Goal: Information Seeking & Learning: Learn about a topic

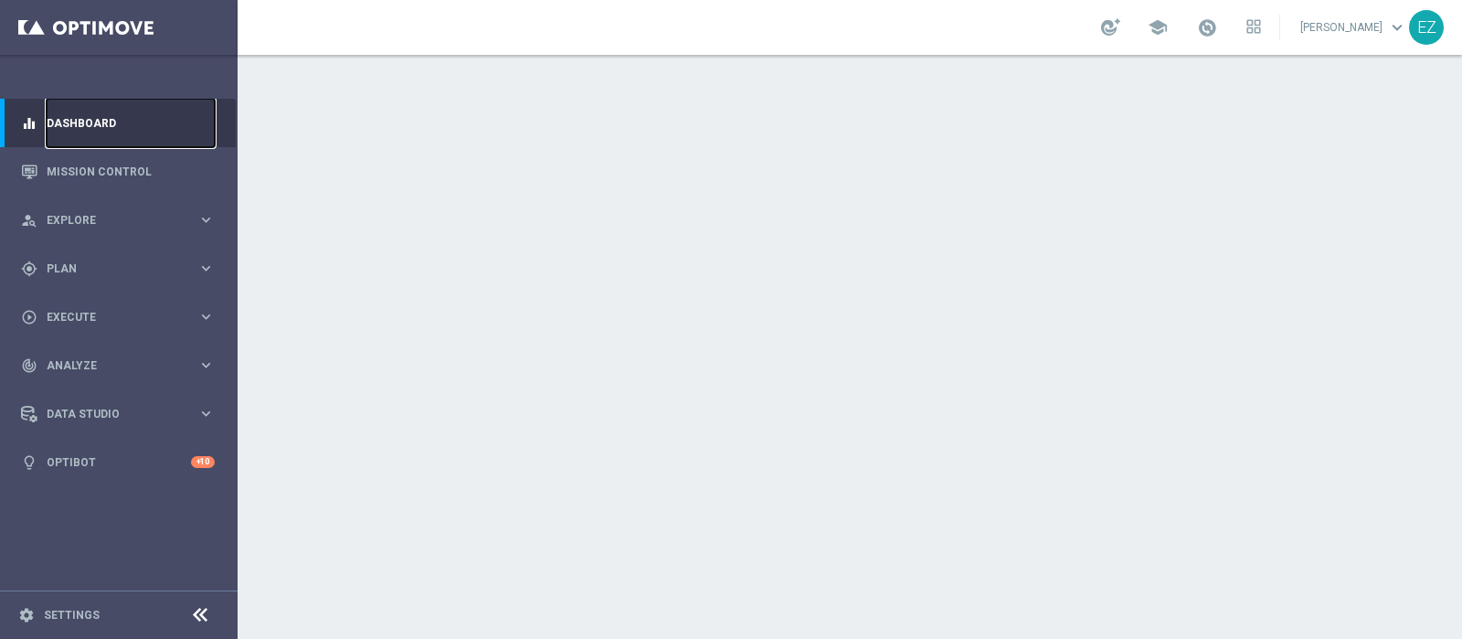
click at [67, 110] on link "Dashboard" at bounding box center [131, 123] width 168 height 48
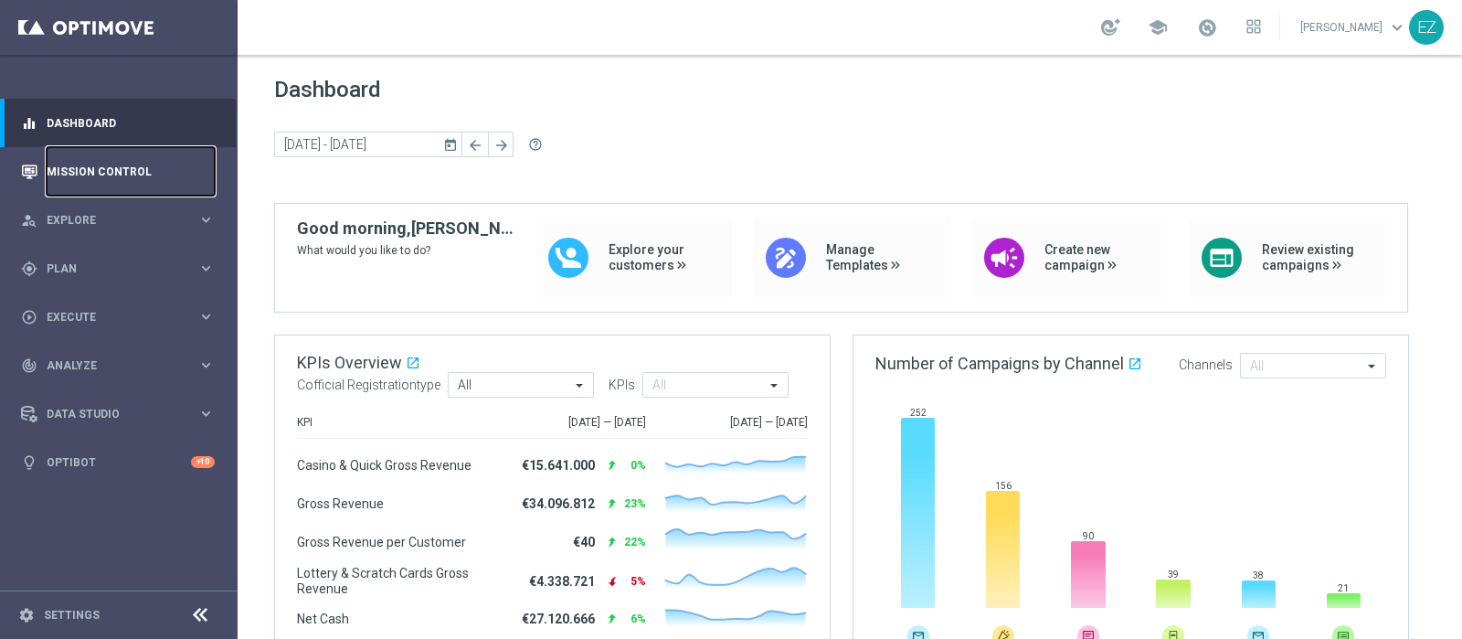
click at [100, 166] on link "Mission Control" at bounding box center [131, 171] width 168 height 48
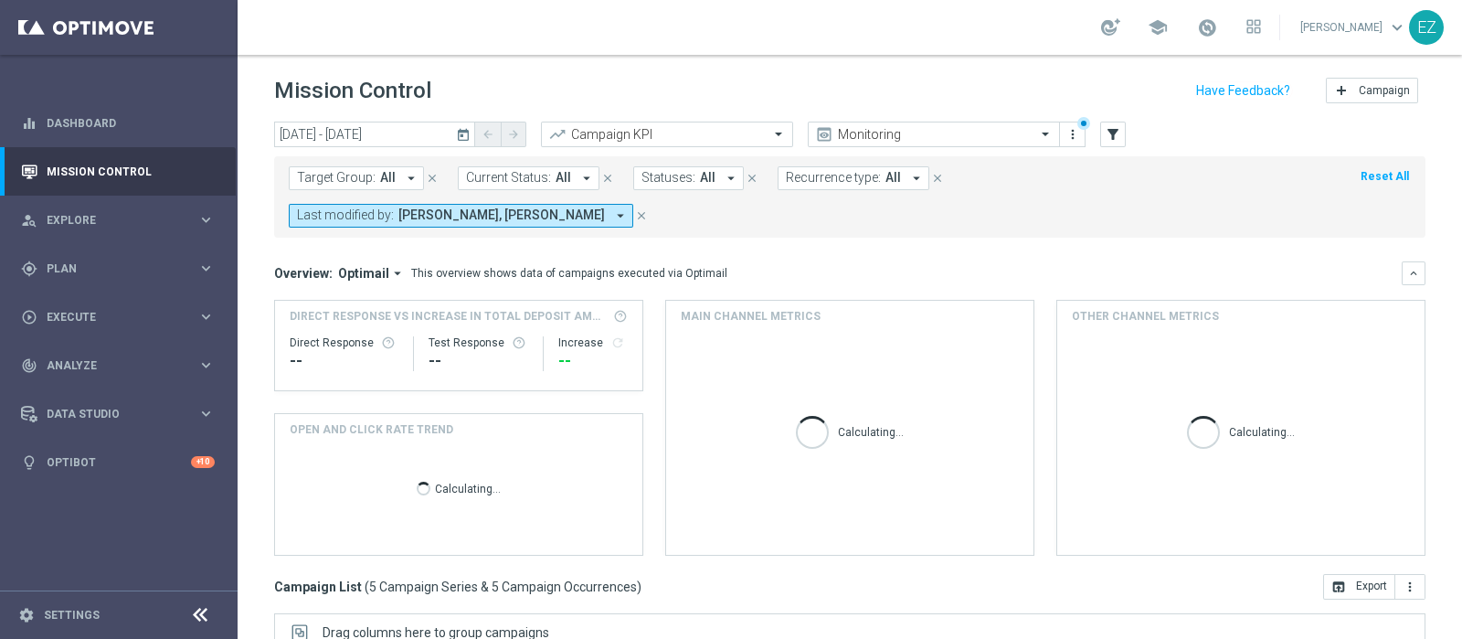
click at [461, 136] on icon "today" at bounding box center [464, 134] width 16 height 16
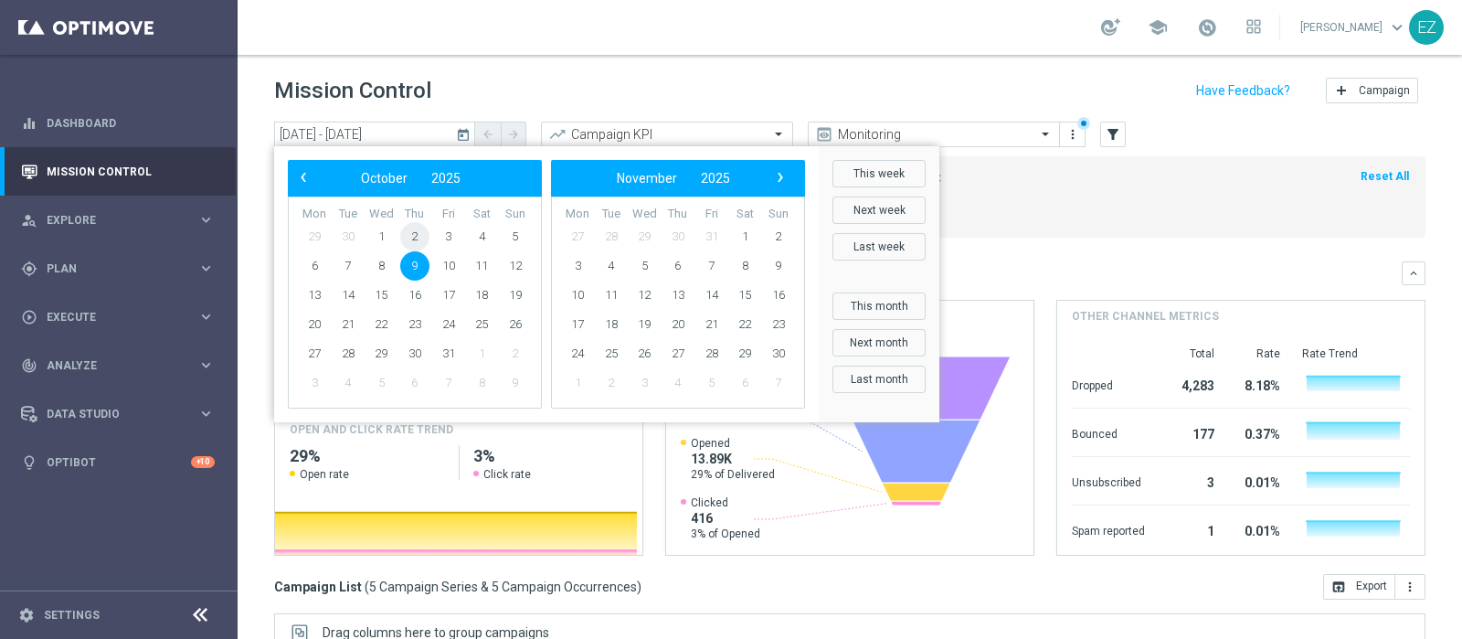
click at [407, 235] on span "2" at bounding box center [414, 236] width 29 height 29
type input "02 Oct 2025 - 02 Oct 2025"
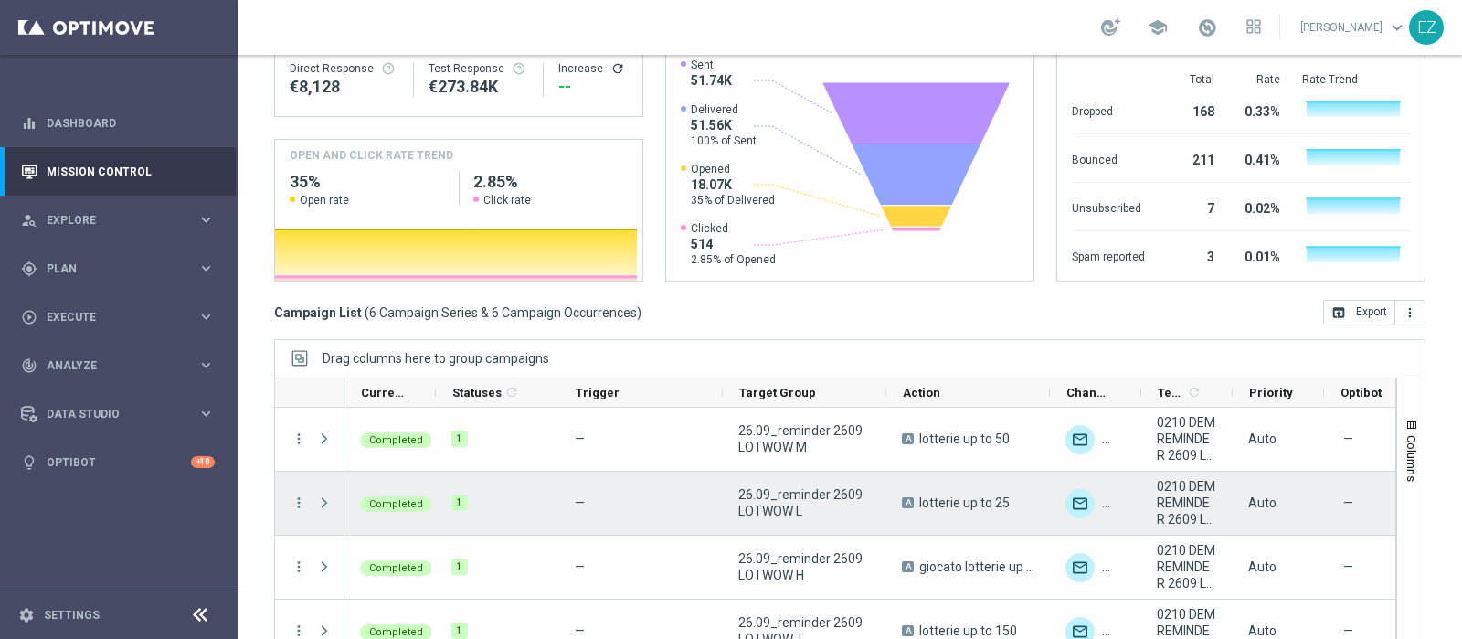
scroll to position [151, 0]
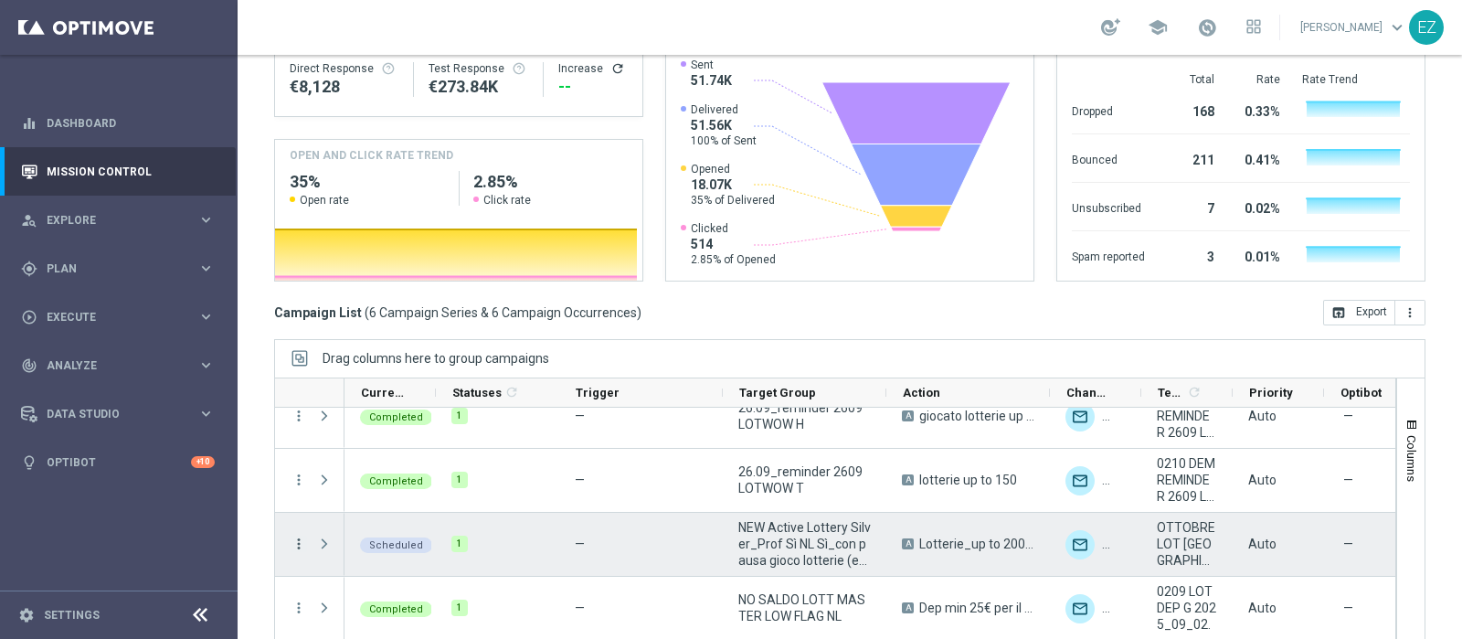
click at [298, 535] on icon "more_vert" at bounding box center [299, 543] width 16 height 16
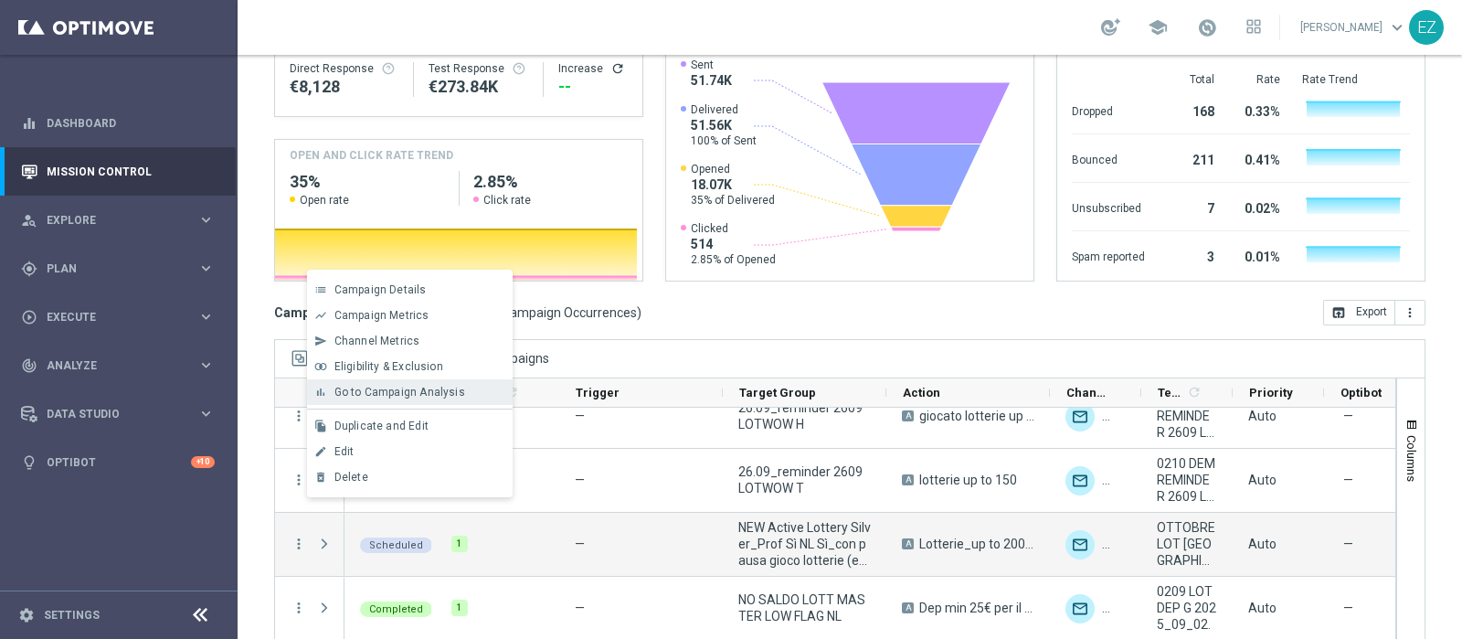
click at [392, 392] on span "Go to Campaign Analysis" at bounding box center [399, 392] width 131 height 13
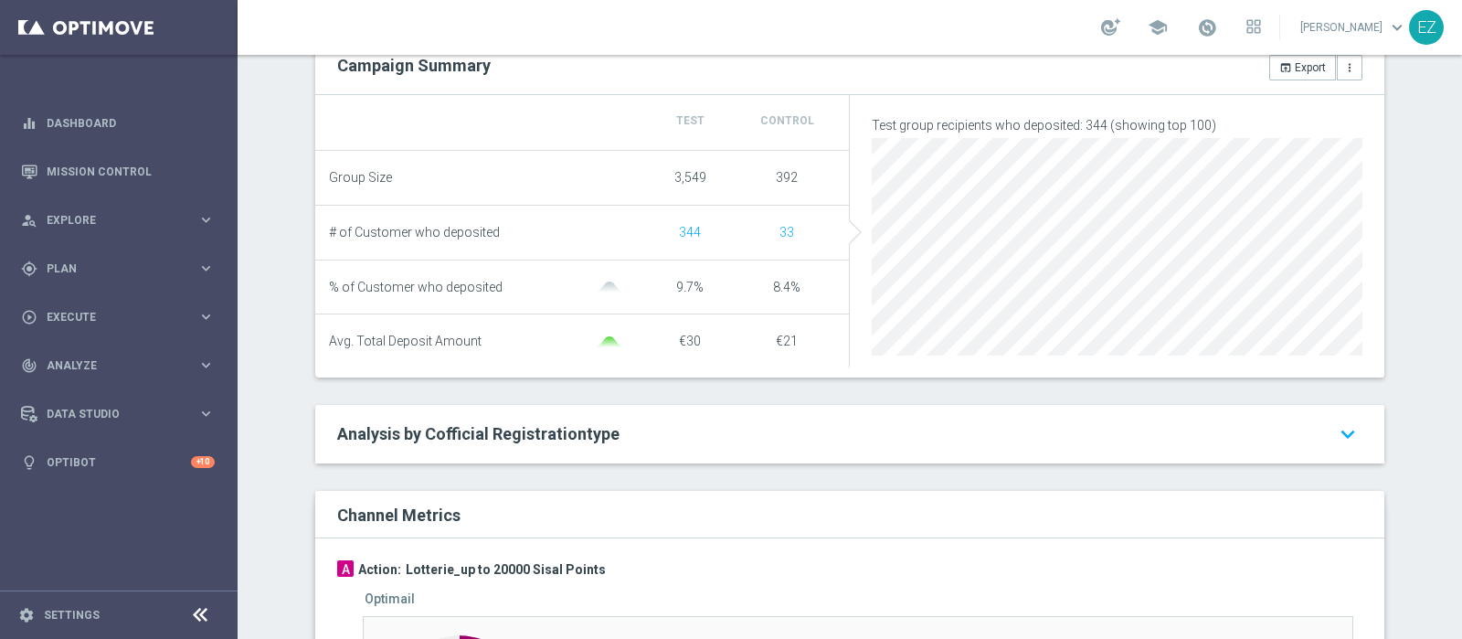
scroll to position [1212, 0]
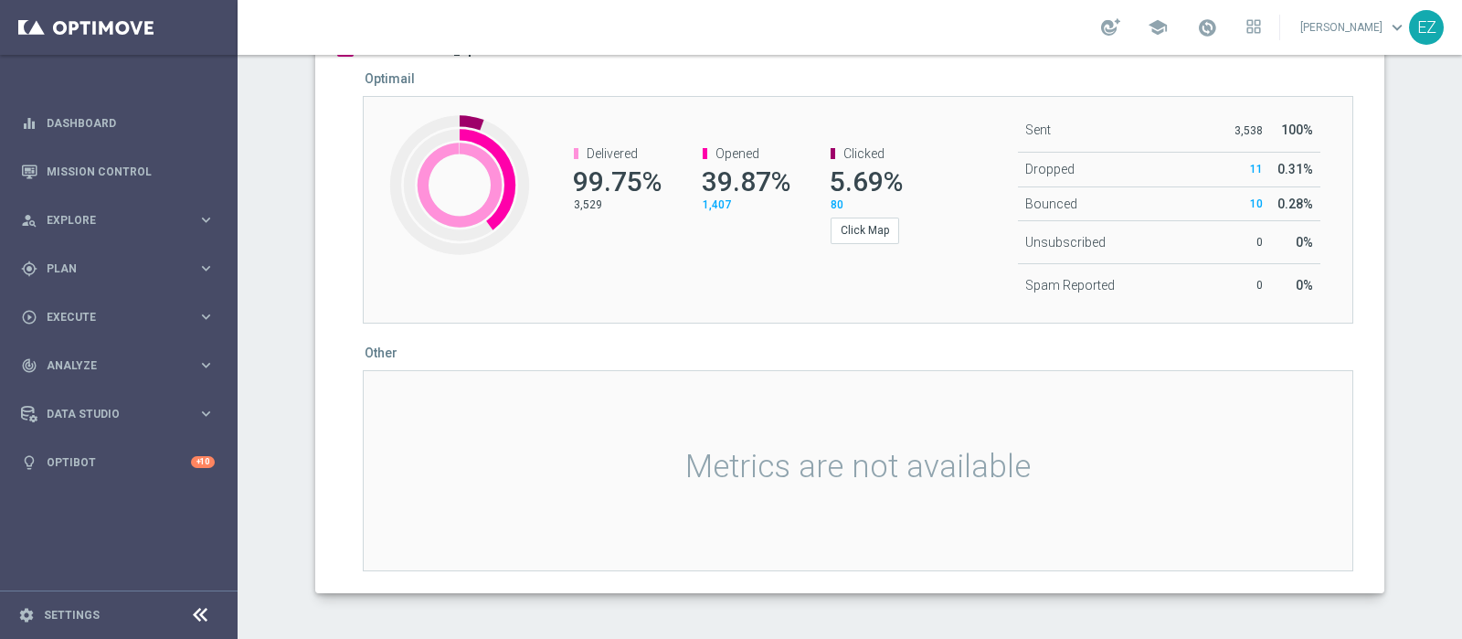
click at [713, 393] on div "Metrics are not available" at bounding box center [858, 470] width 990 height 201
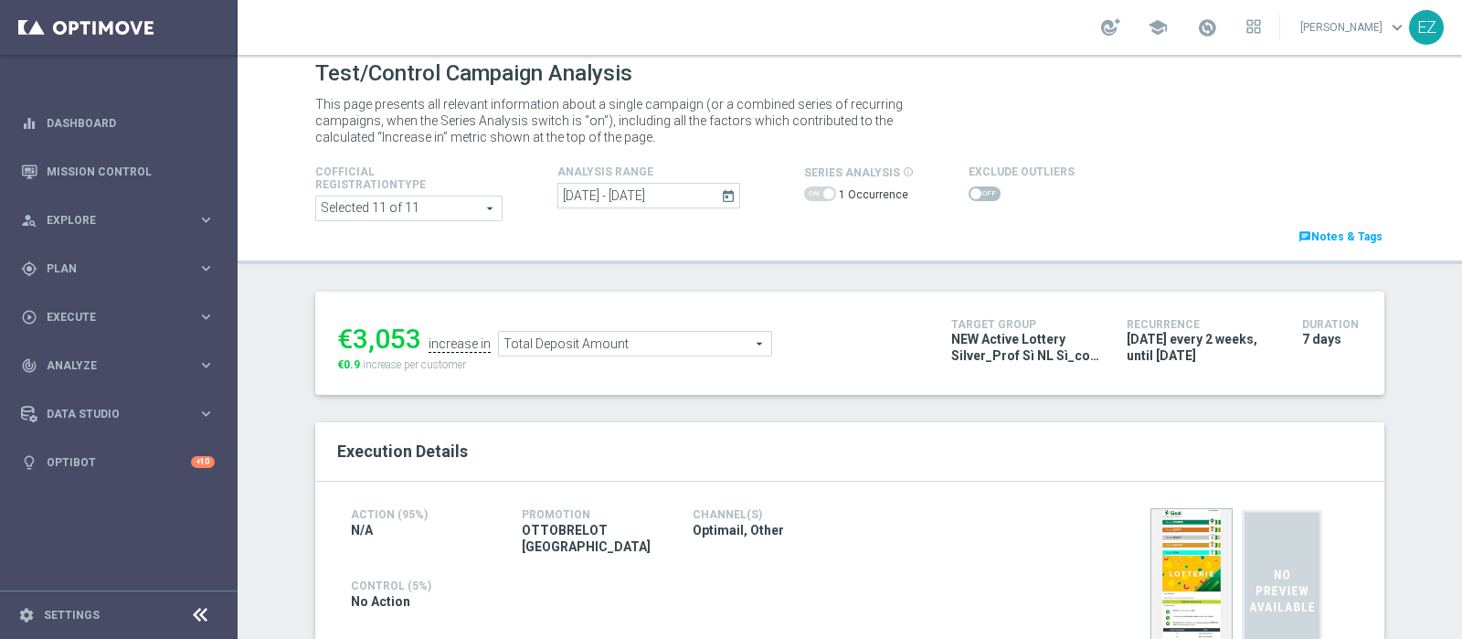
scroll to position [0, 0]
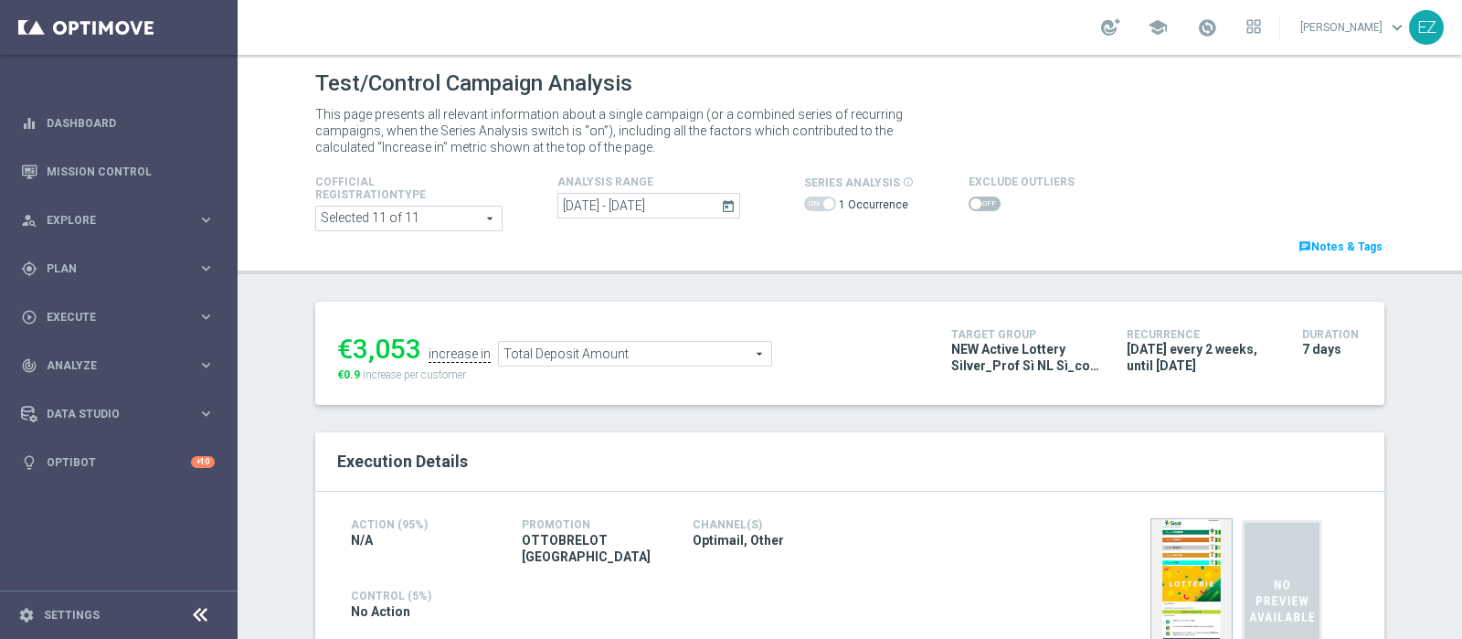
click at [977, 201] on span at bounding box center [984, 203] width 32 height 15
click at [977, 201] on input "checkbox" at bounding box center [984, 203] width 32 height 15
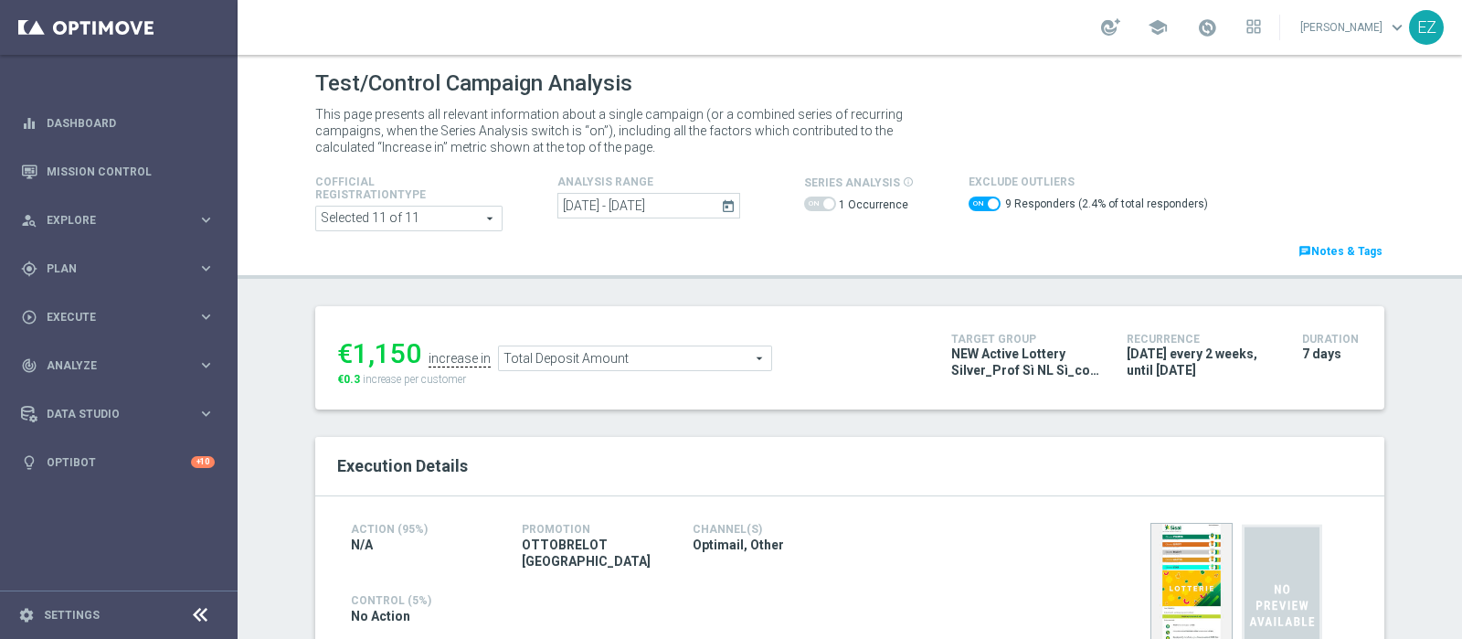
click at [711, 357] on span "Total Deposit Amount" at bounding box center [635, 358] width 272 height 24
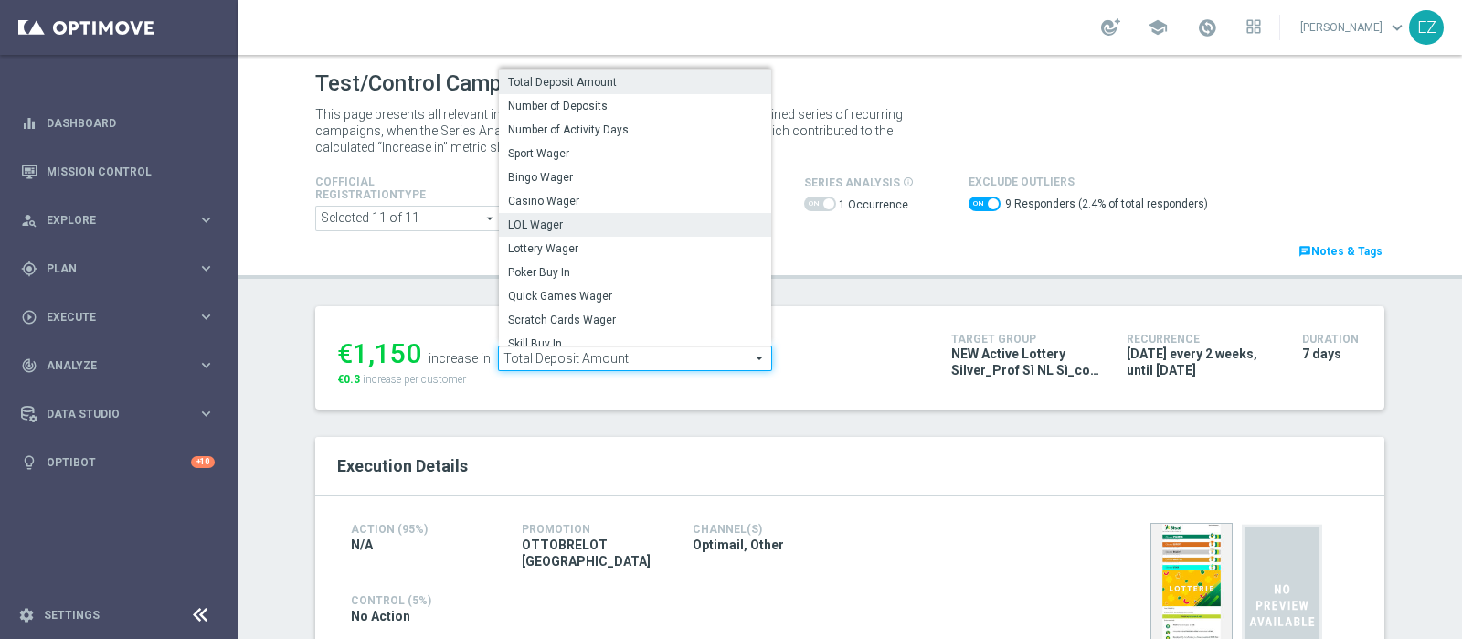
click at [585, 227] on span "LOL Wager" at bounding box center [635, 224] width 254 height 15
checkbox input "false"
type input "LOL Wager"
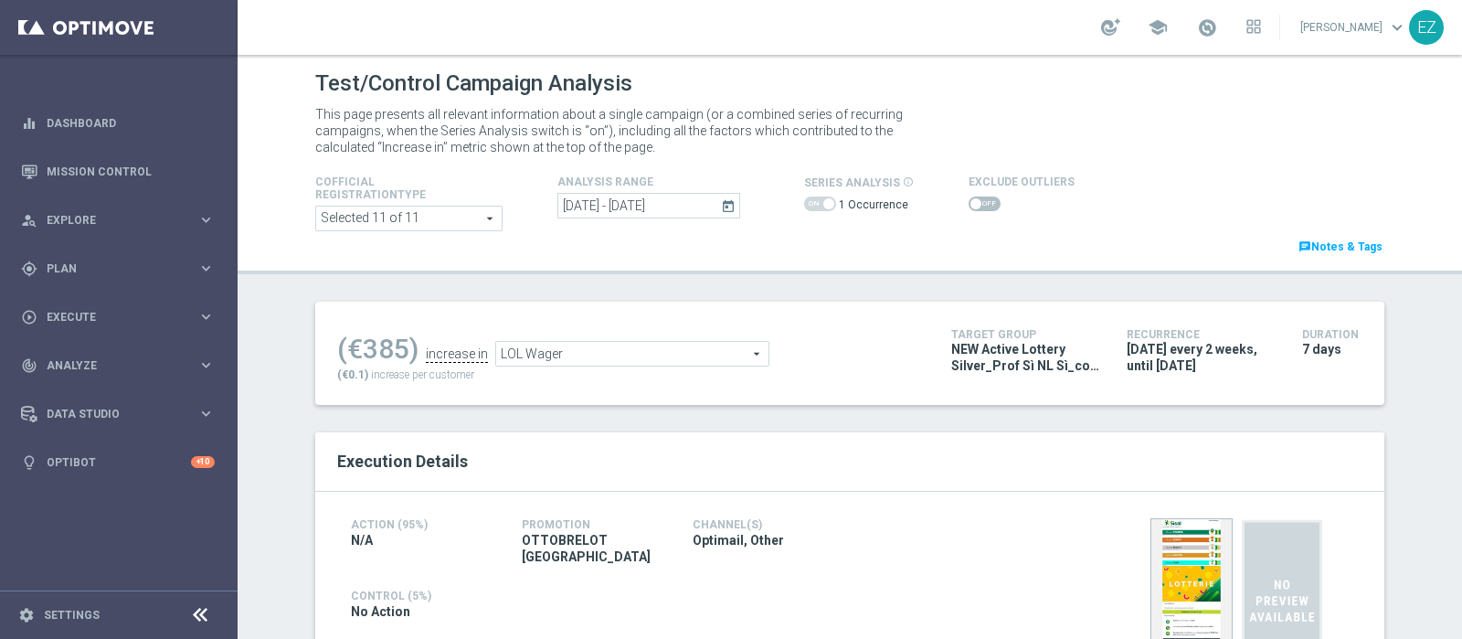
click at [969, 207] on span at bounding box center [984, 203] width 32 height 15
click at [969, 207] on input "checkbox" at bounding box center [984, 203] width 32 height 15
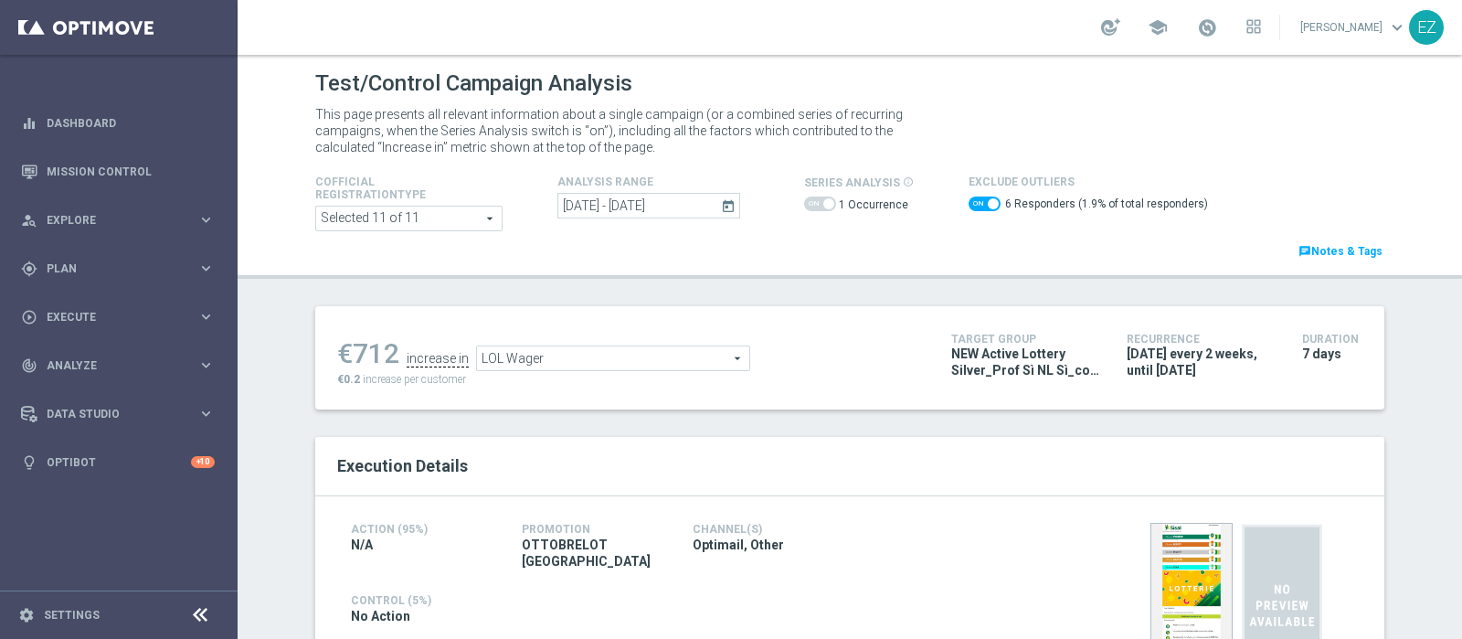
click at [649, 354] on span "LOL Wager" at bounding box center [613, 358] width 272 height 24
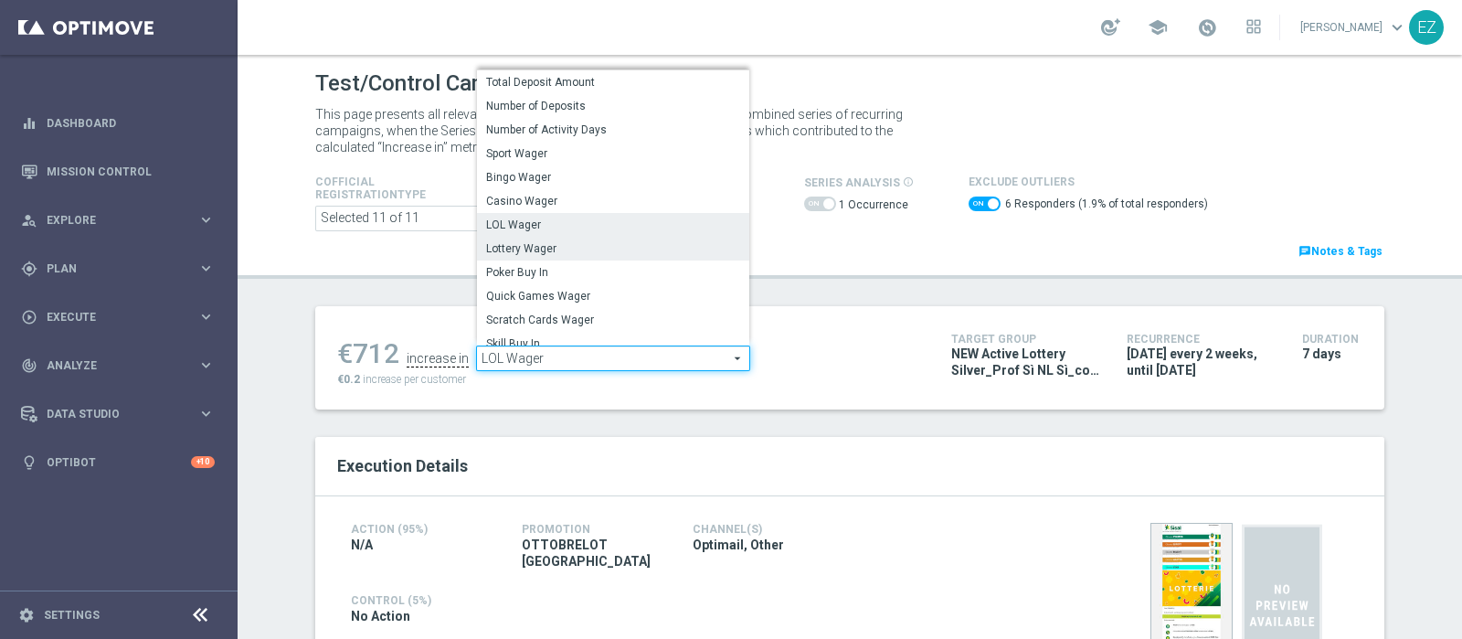
click at [608, 246] on span "Lottery Wager" at bounding box center [613, 248] width 254 height 15
checkbox input "false"
type input "Lottery Wager"
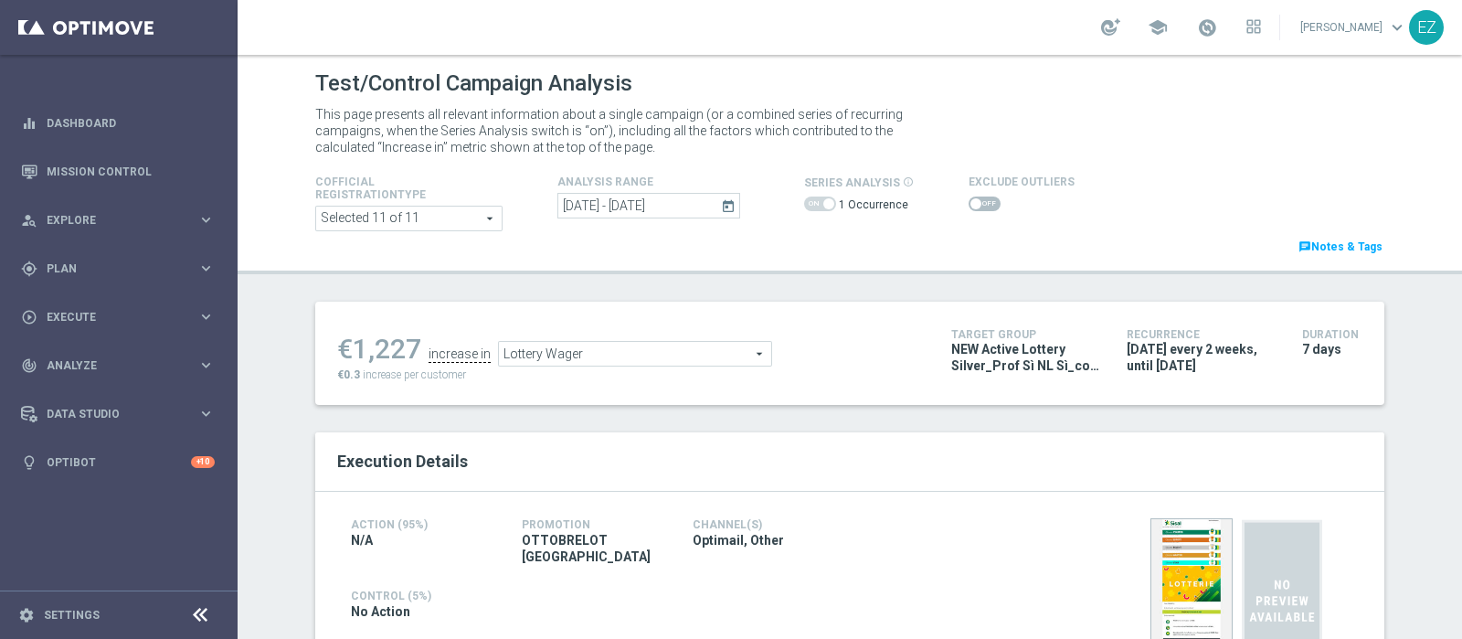
click at [974, 203] on span at bounding box center [984, 203] width 32 height 15
click at [974, 203] on input "checkbox" at bounding box center [984, 203] width 32 height 15
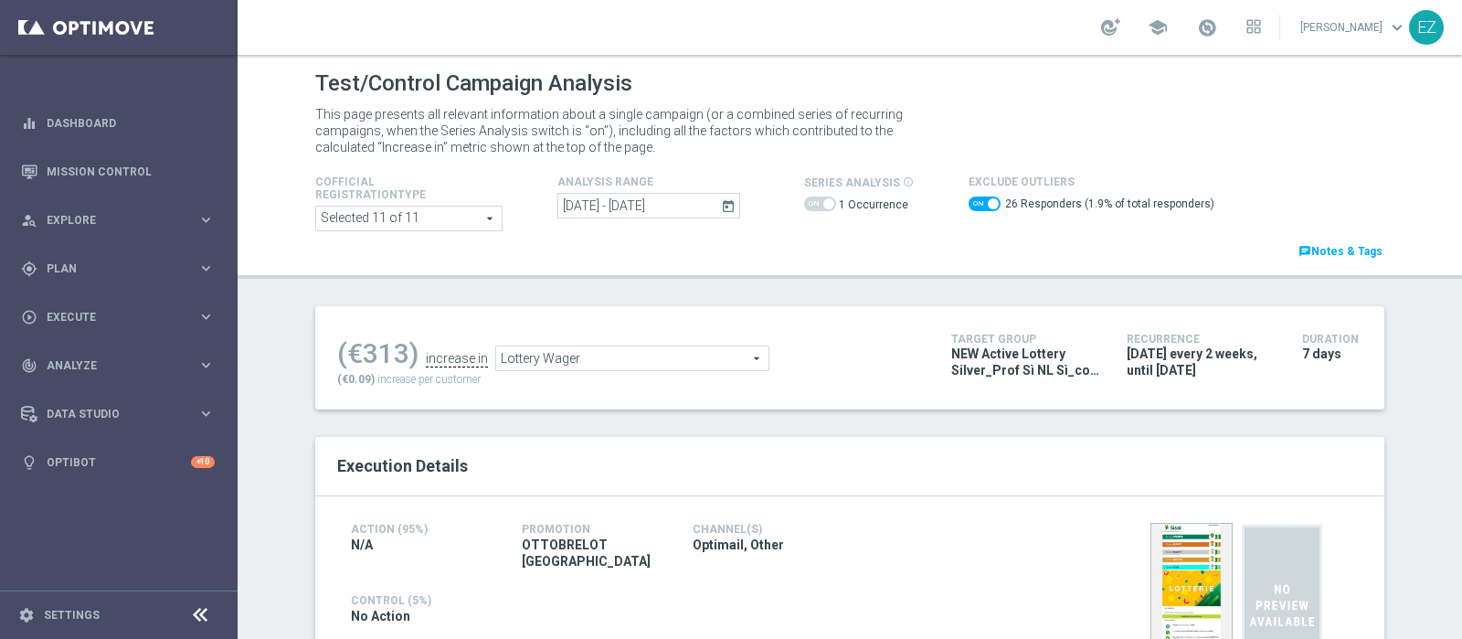
click at [584, 354] on span "Lottery Wager" at bounding box center [632, 358] width 272 height 24
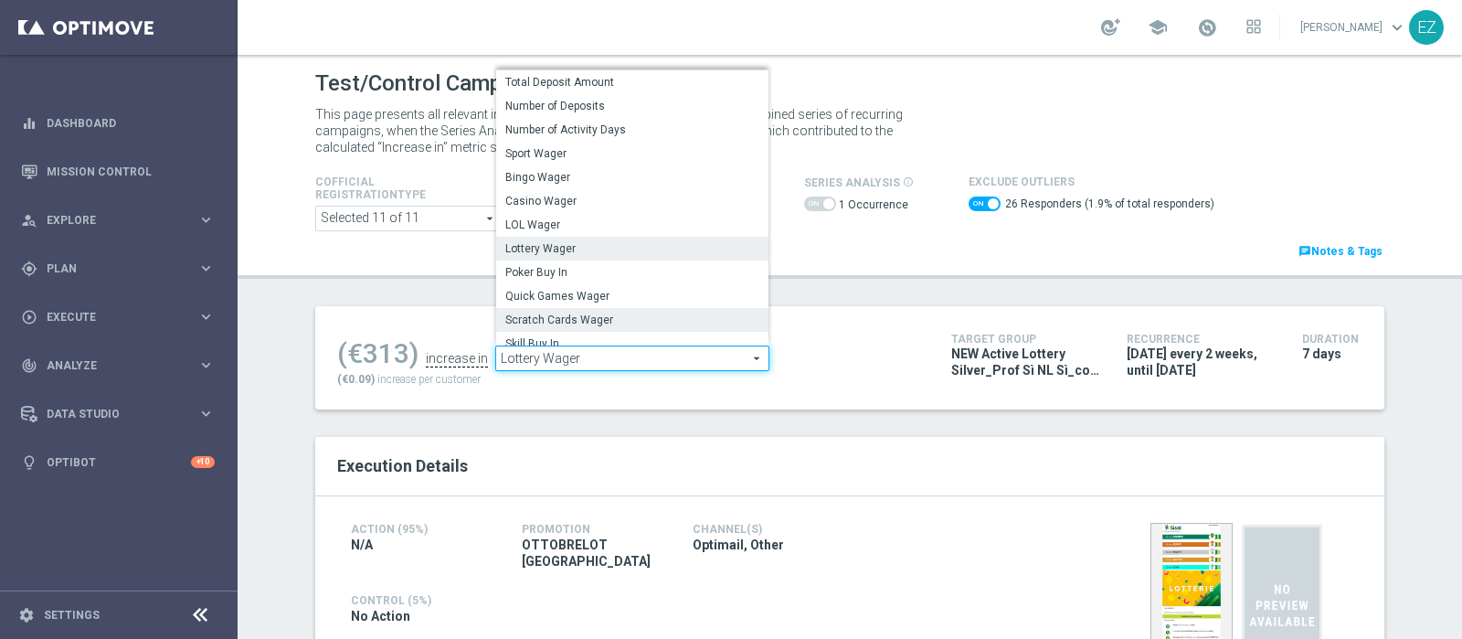
click at [575, 321] on span "Scratch Cards Wager" at bounding box center [632, 319] width 254 height 15
checkbox input "false"
type input "Scratch Cards Wager"
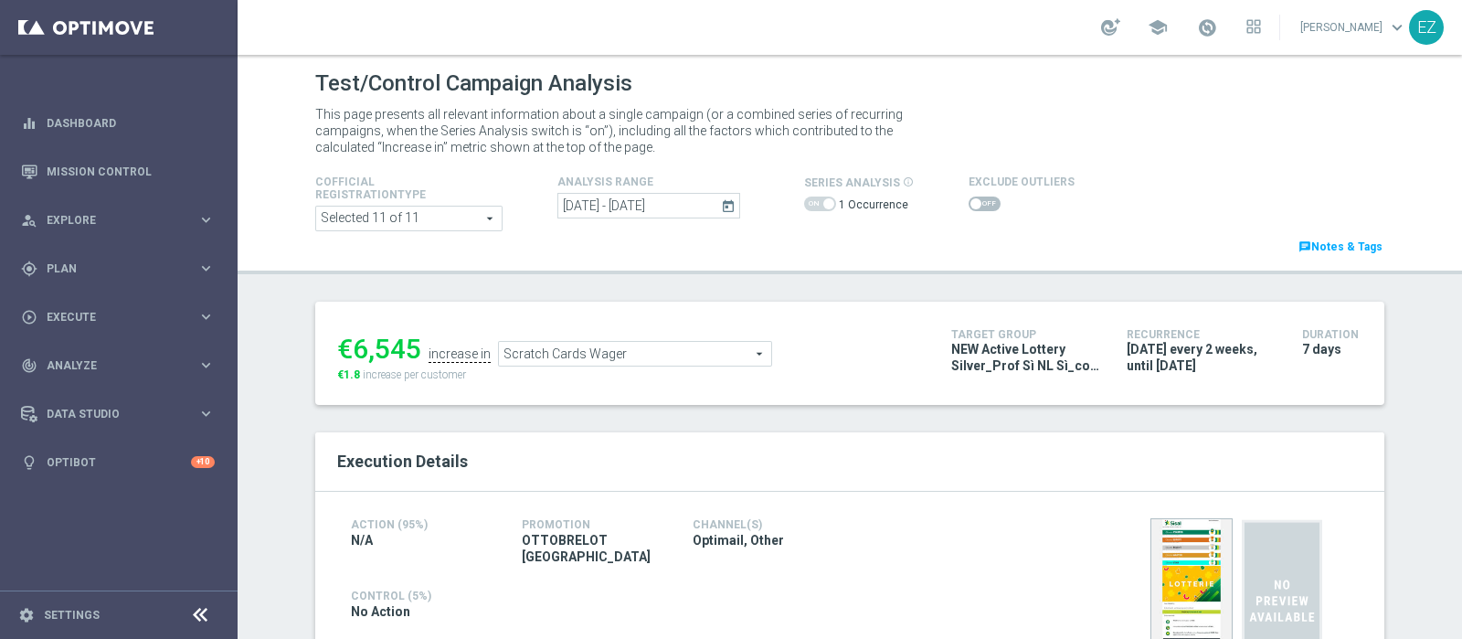
click at [973, 207] on span at bounding box center [984, 203] width 32 height 15
click at [973, 207] on input "checkbox" at bounding box center [984, 203] width 32 height 15
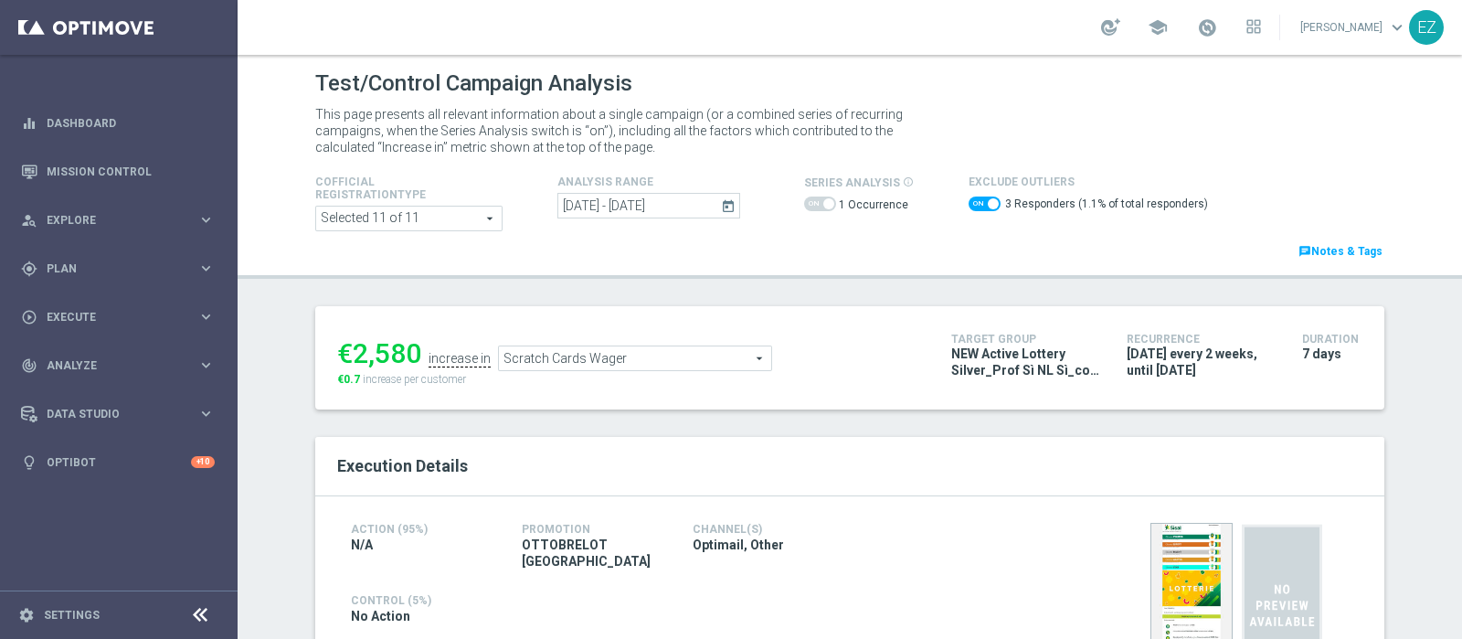
drag, startPoint x: 973, startPoint y: 209, endPoint x: 798, endPoint y: 27, distance: 252.0
click at [973, 208] on span at bounding box center [984, 203] width 32 height 15
click at [973, 208] on input "checkbox" at bounding box center [984, 203] width 32 height 15
checkbox input "false"
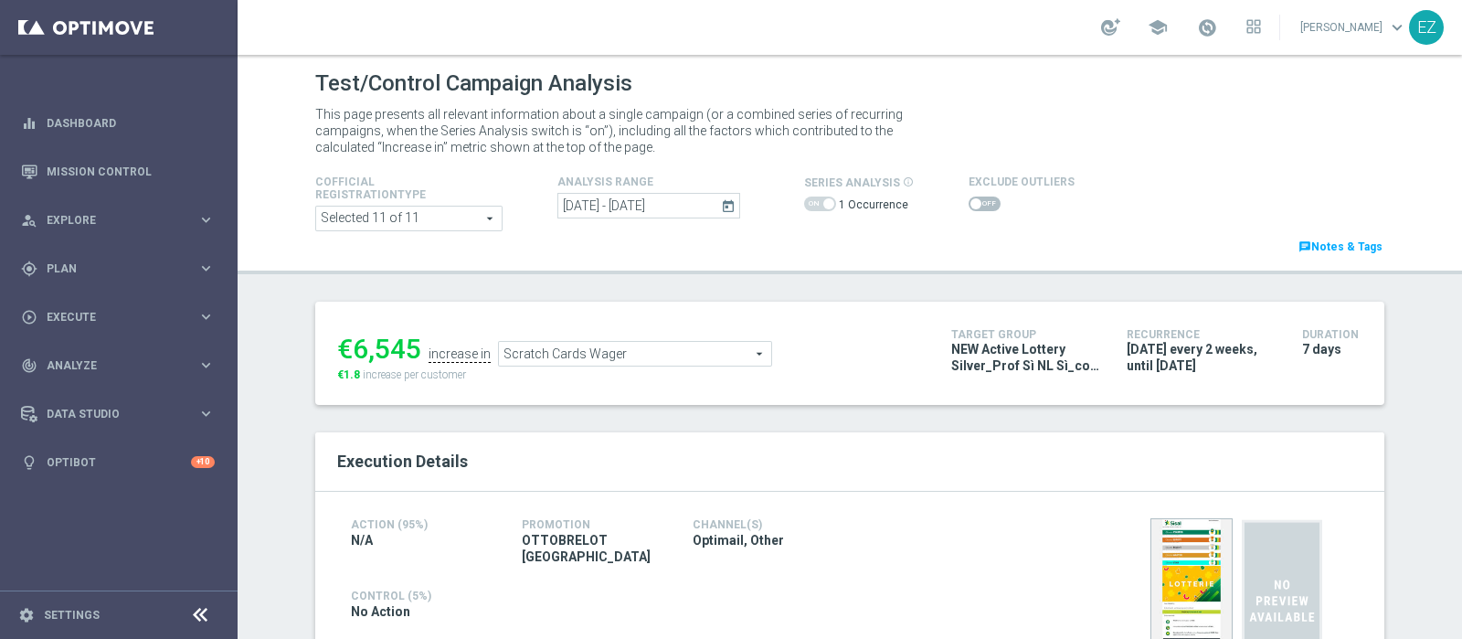
click at [673, 354] on span "Scratch Cards Wager" at bounding box center [635, 354] width 272 height 24
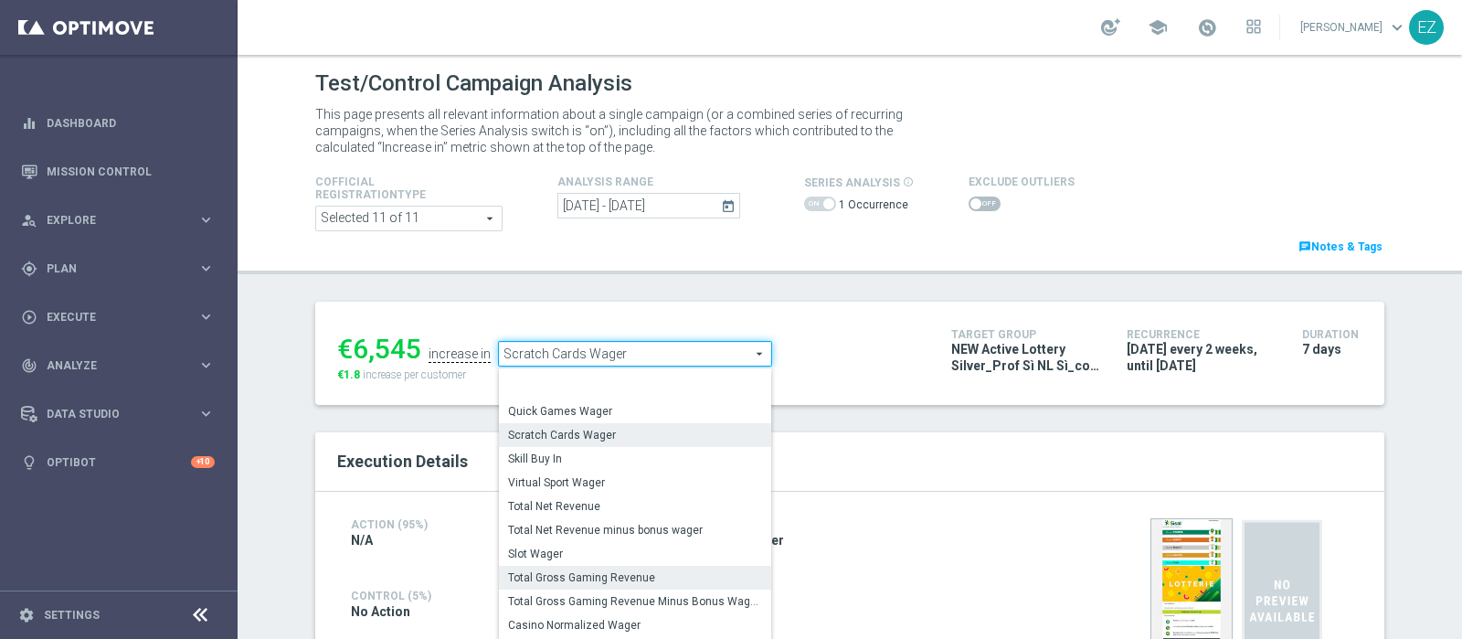
scroll to position [221, 0]
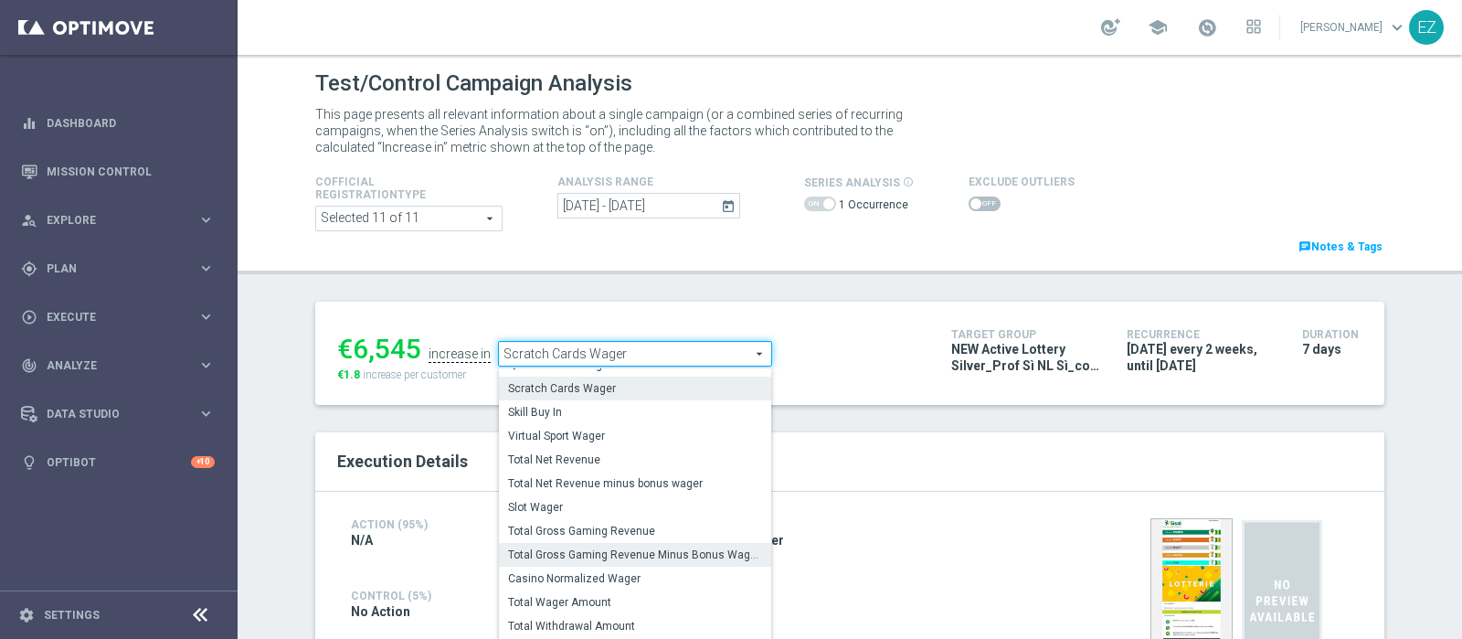
click at [643, 547] on span "Total Gross Gaming Revenue Minus Bonus Wagared" at bounding box center [635, 554] width 254 height 15
type input "Total Gross Gaming Revenue Minus Bonus Wagared"
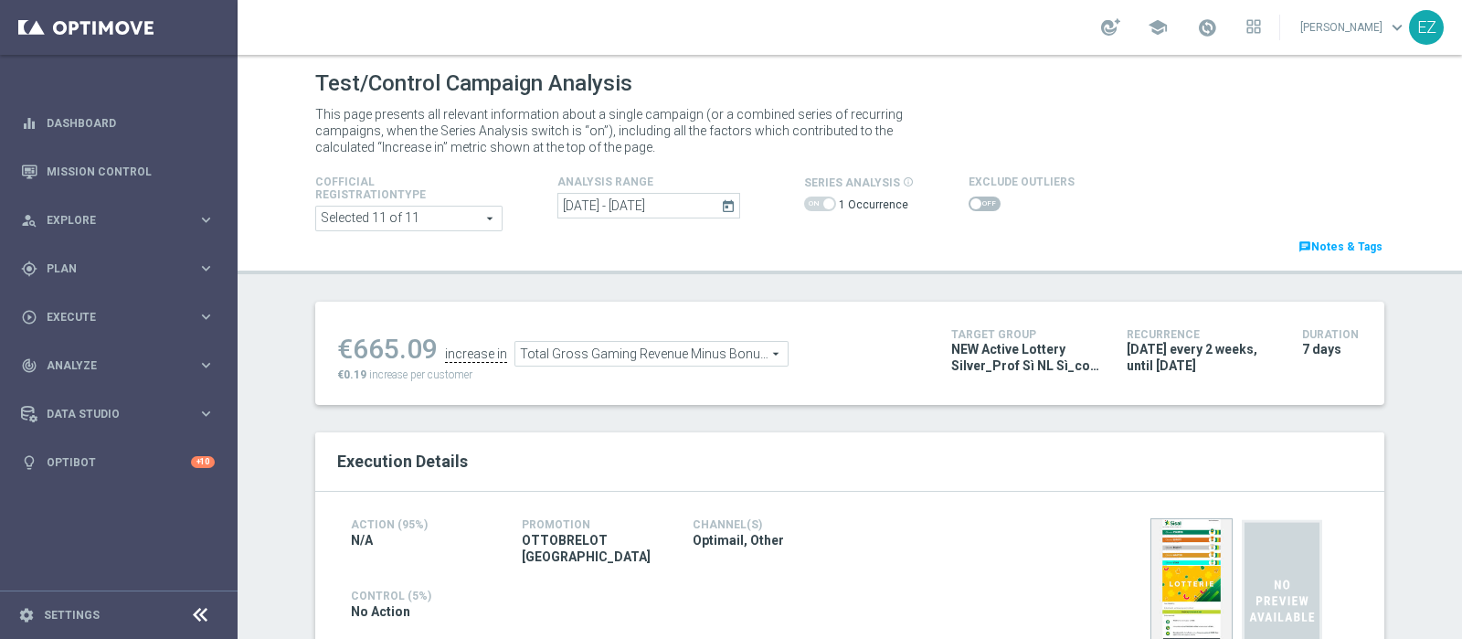
click at [973, 210] on span at bounding box center [984, 203] width 32 height 15
click at [973, 210] on input "checkbox" at bounding box center [984, 203] width 32 height 15
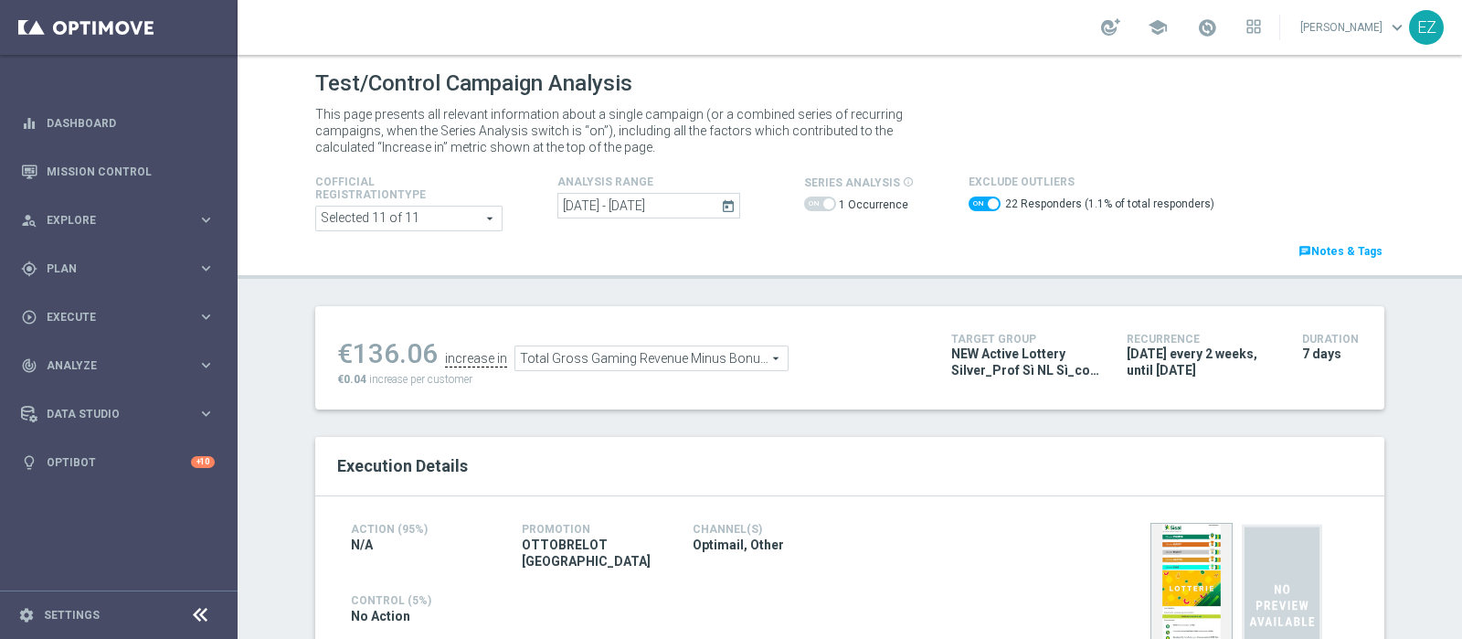
click at [968, 200] on span at bounding box center [984, 203] width 32 height 15
click at [968, 200] on input "checkbox" at bounding box center [984, 203] width 32 height 15
checkbox input "false"
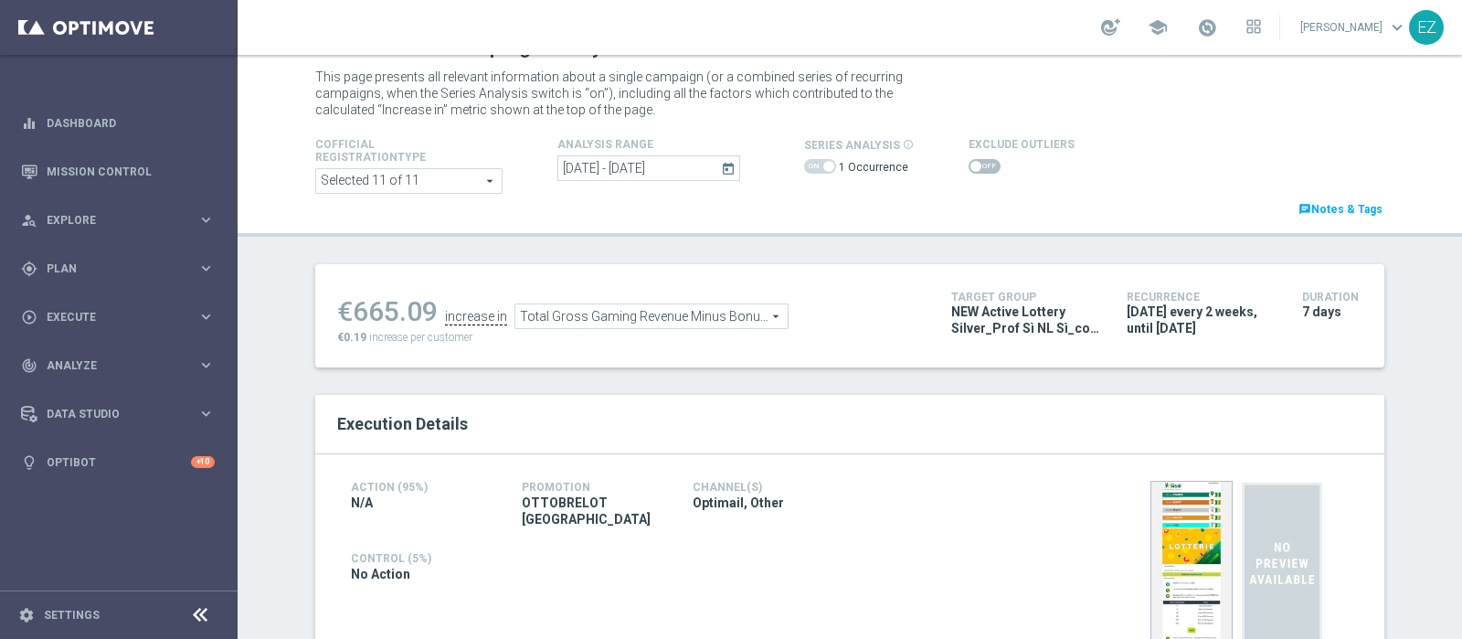
scroll to position [38, 0]
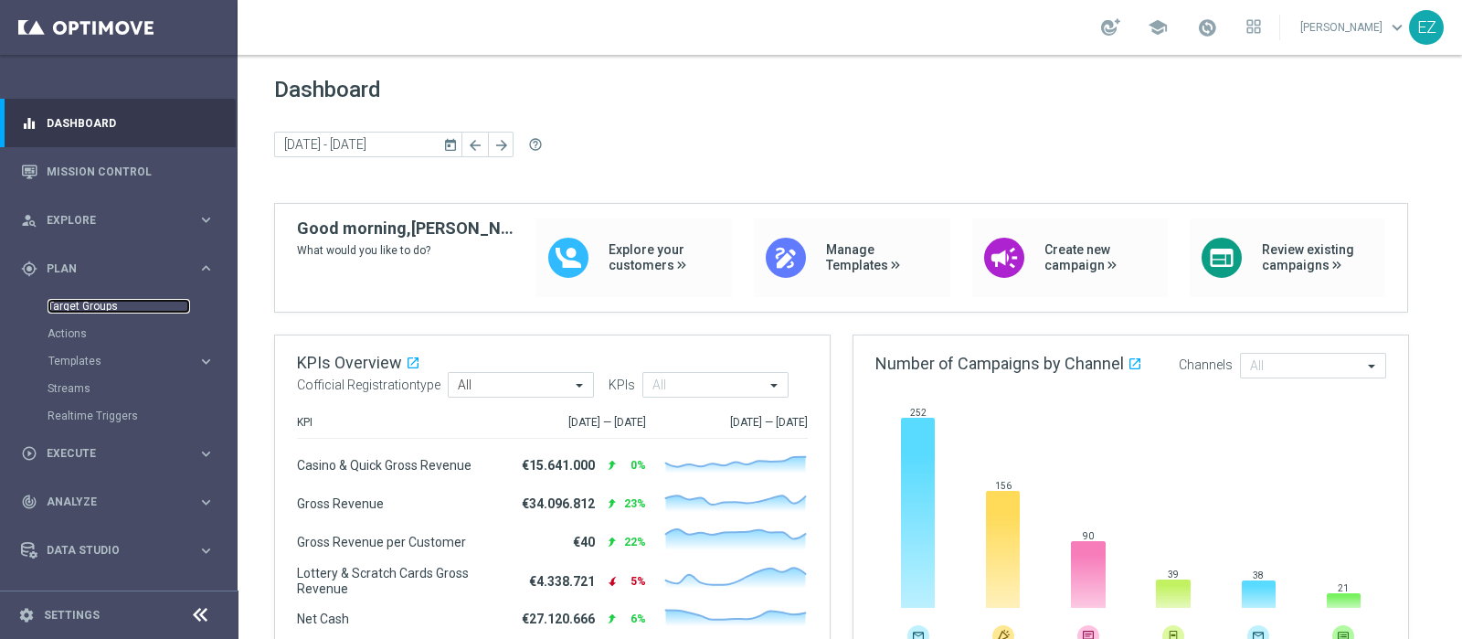
click at [82, 300] on link "Target Groups" at bounding box center [119, 306] width 143 height 15
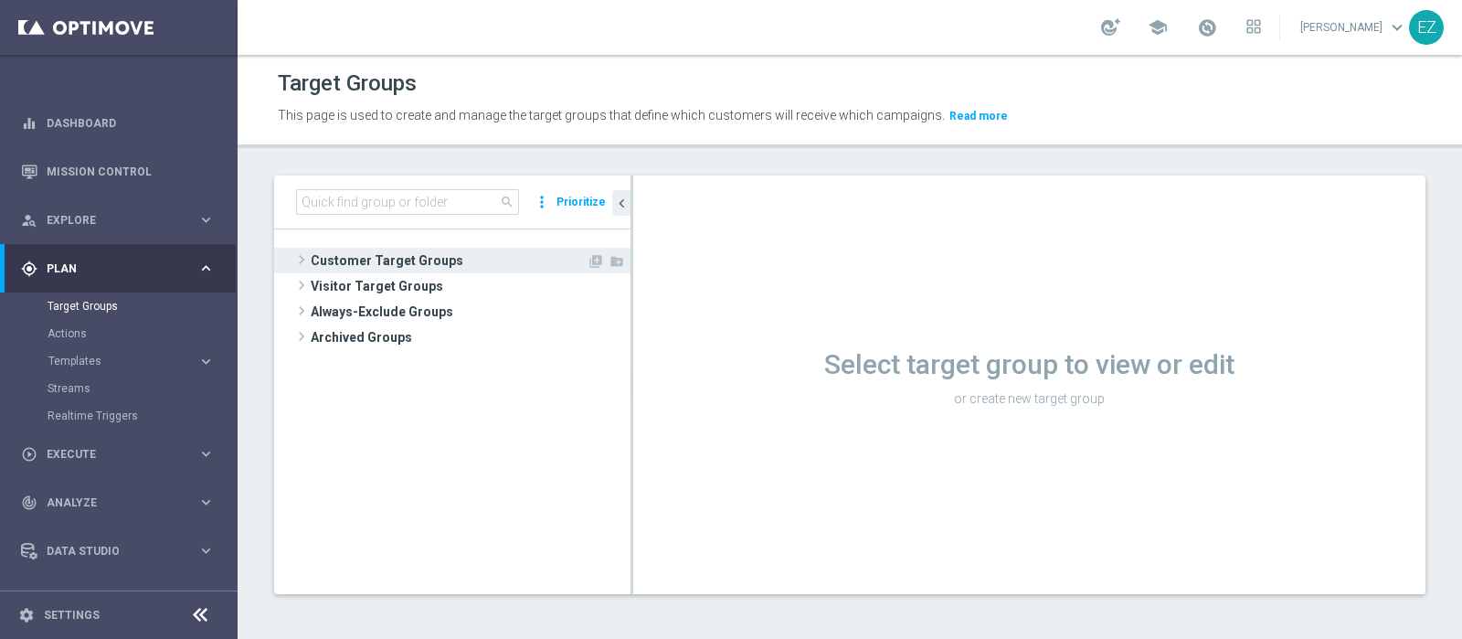
click at [407, 266] on span "Customer Target Groups" at bounding box center [449, 261] width 276 height 26
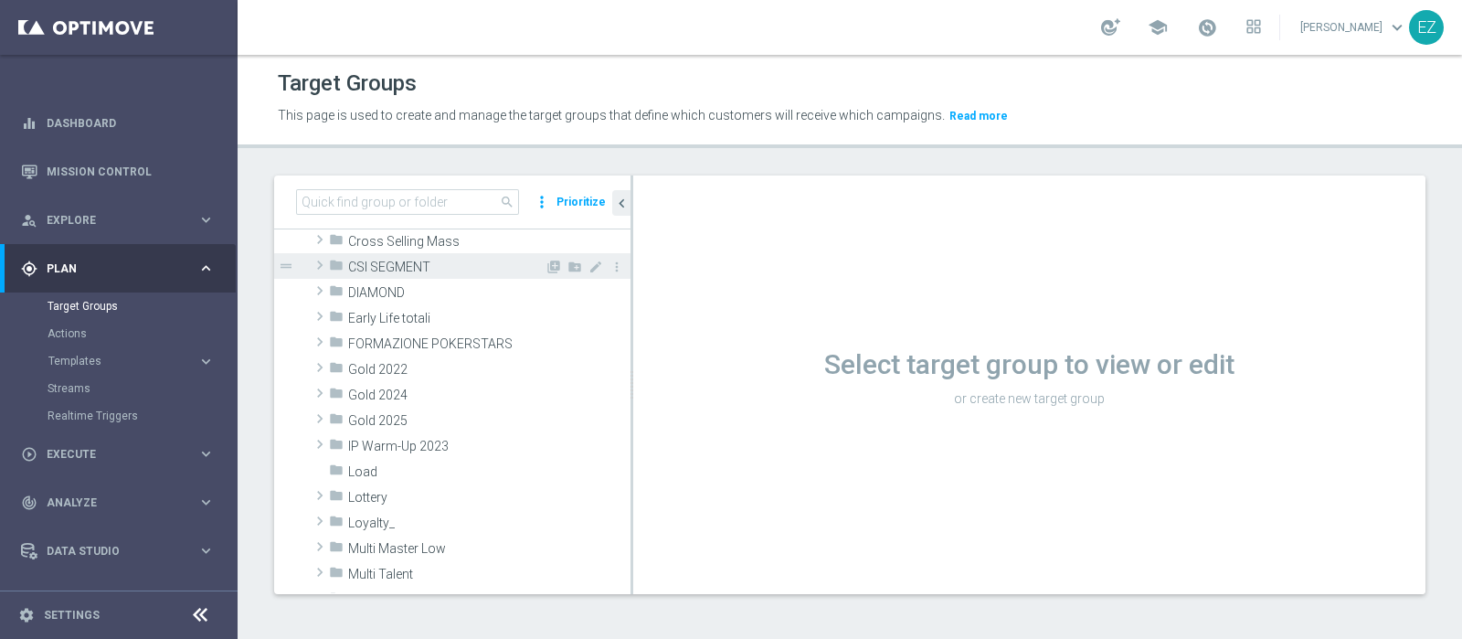
scroll to position [227, 0]
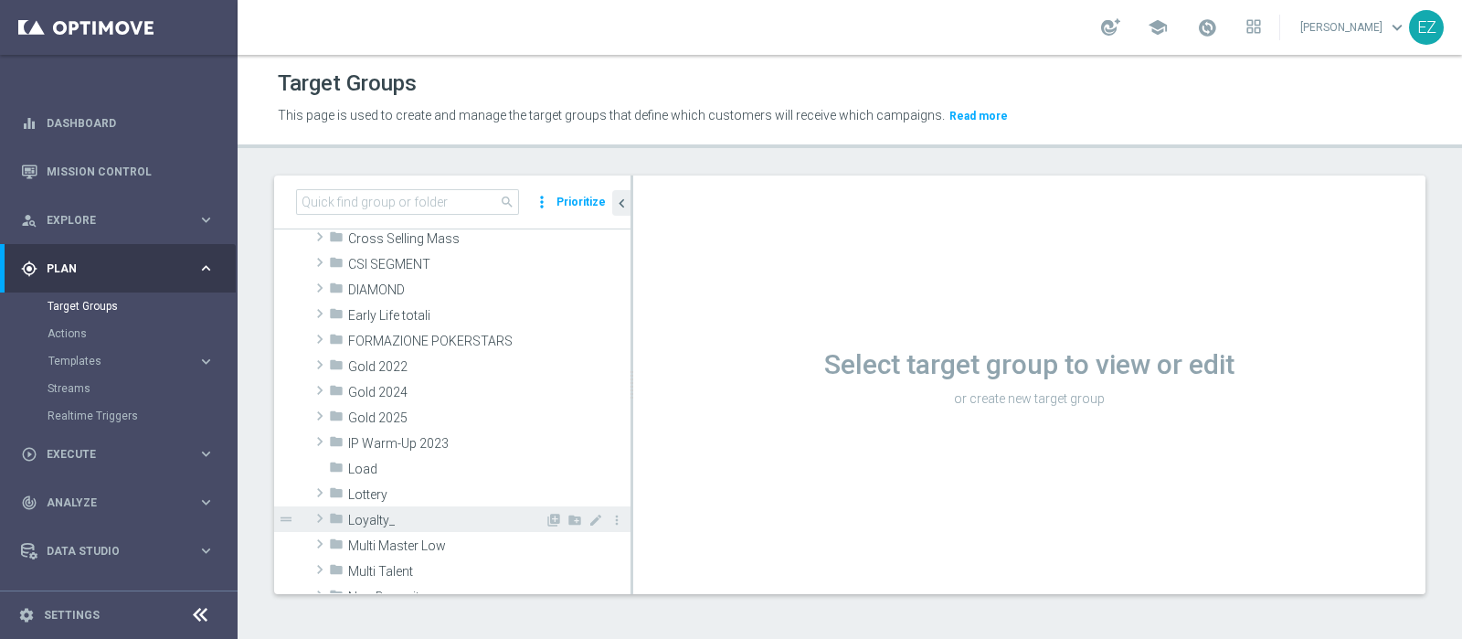
click at [410, 523] on span "Loyalty_" at bounding box center [446, 520] width 196 height 16
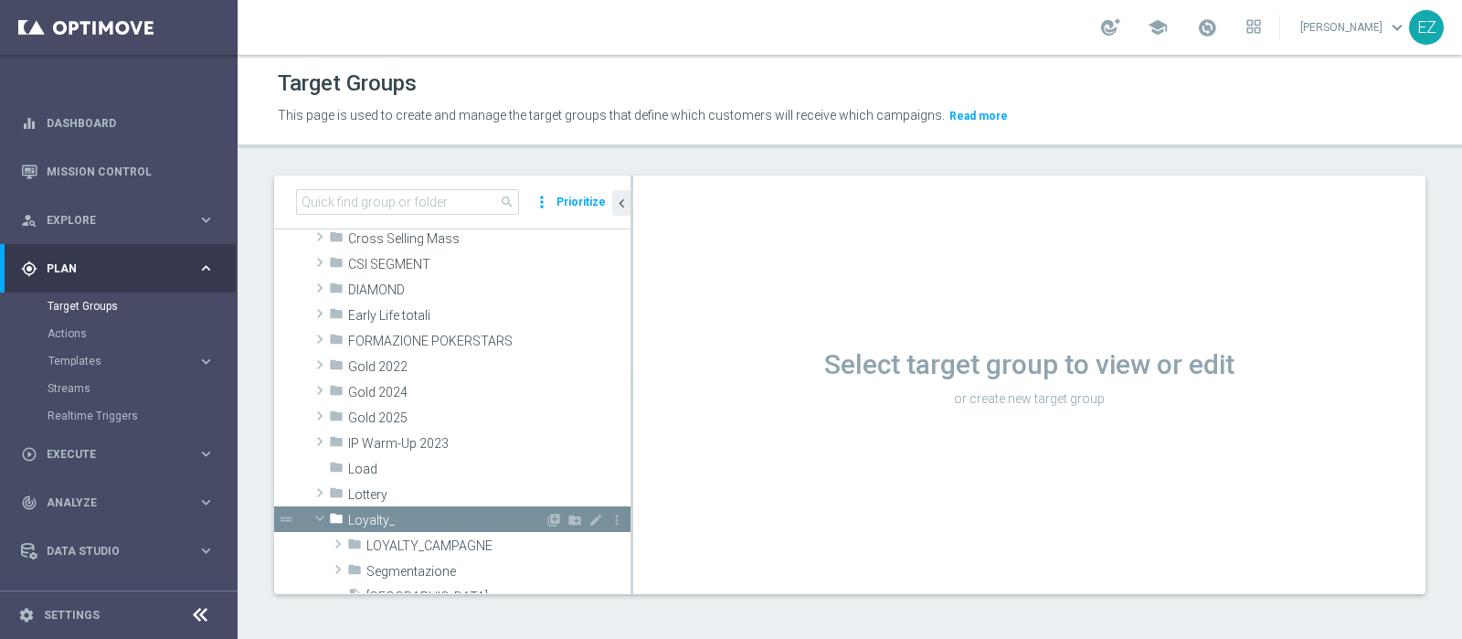
scroll to position [304, 0]
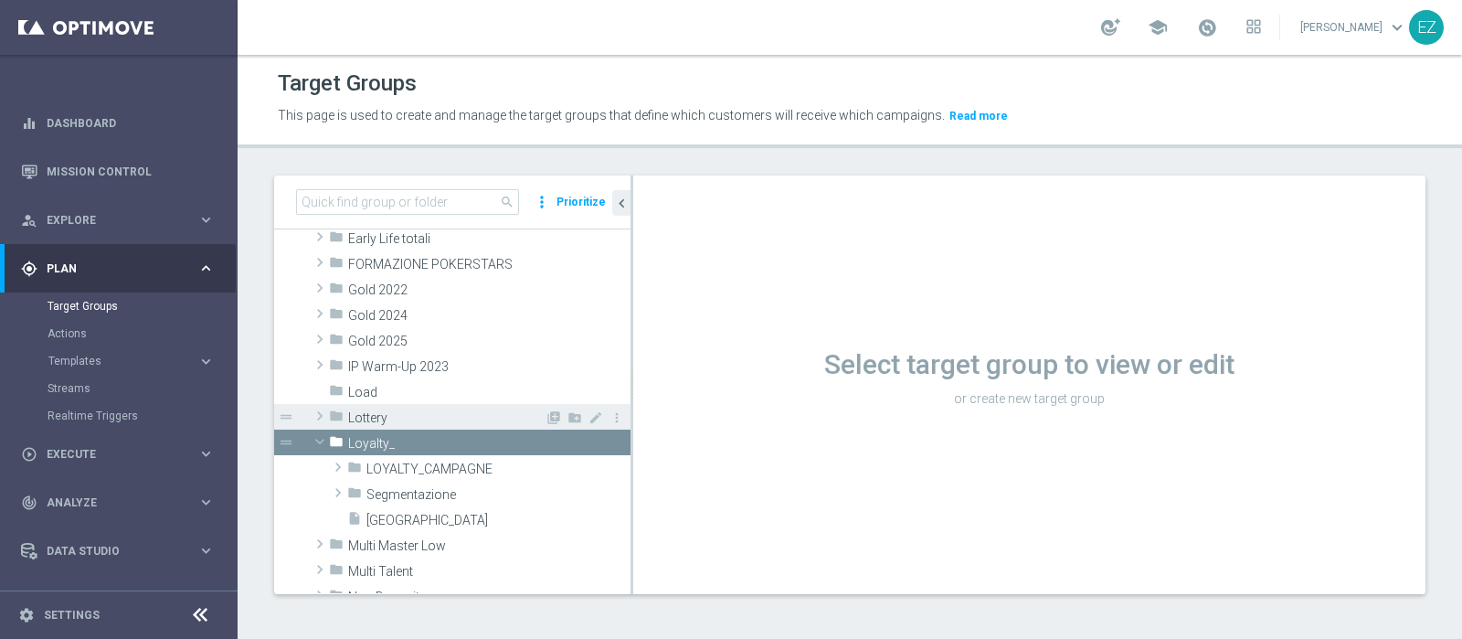
click at [392, 411] on span "Lottery" at bounding box center [446, 418] width 196 height 16
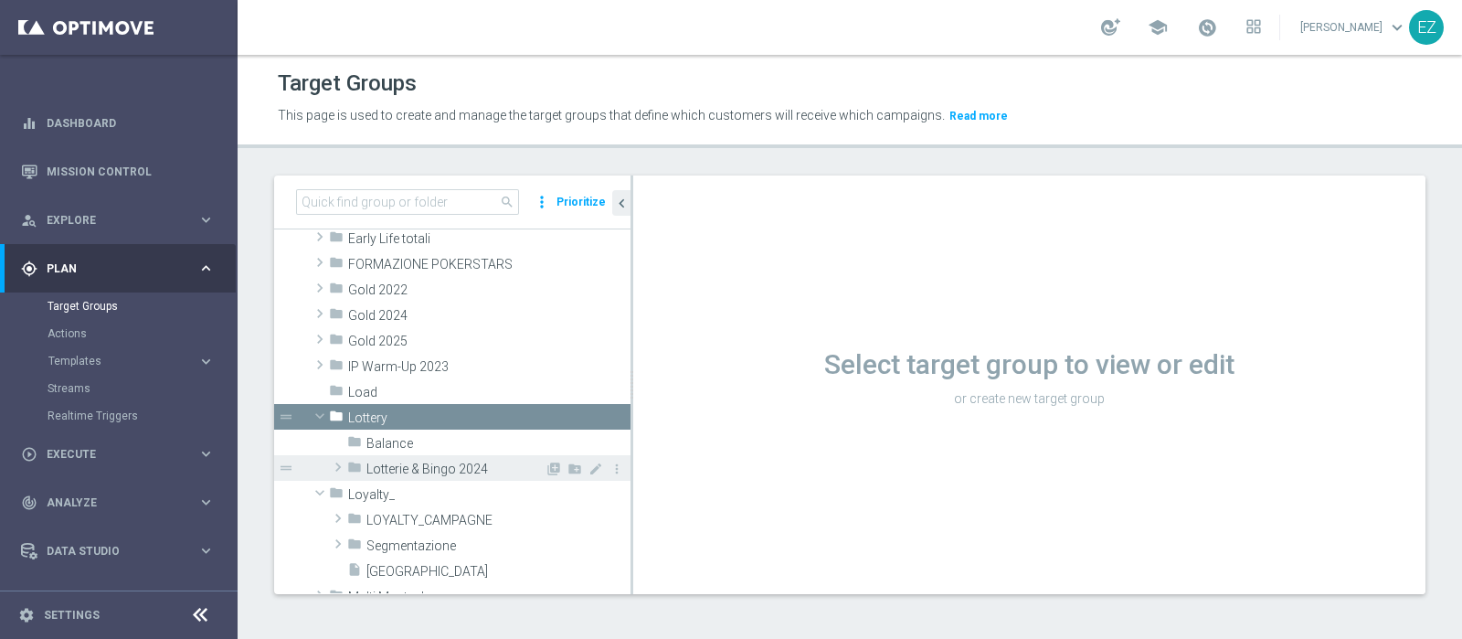
click at [402, 468] on span "Lotterie & Bingo 2024" at bounding box center [455, 469] width 178 height 16
